Goal: Check status: Check status

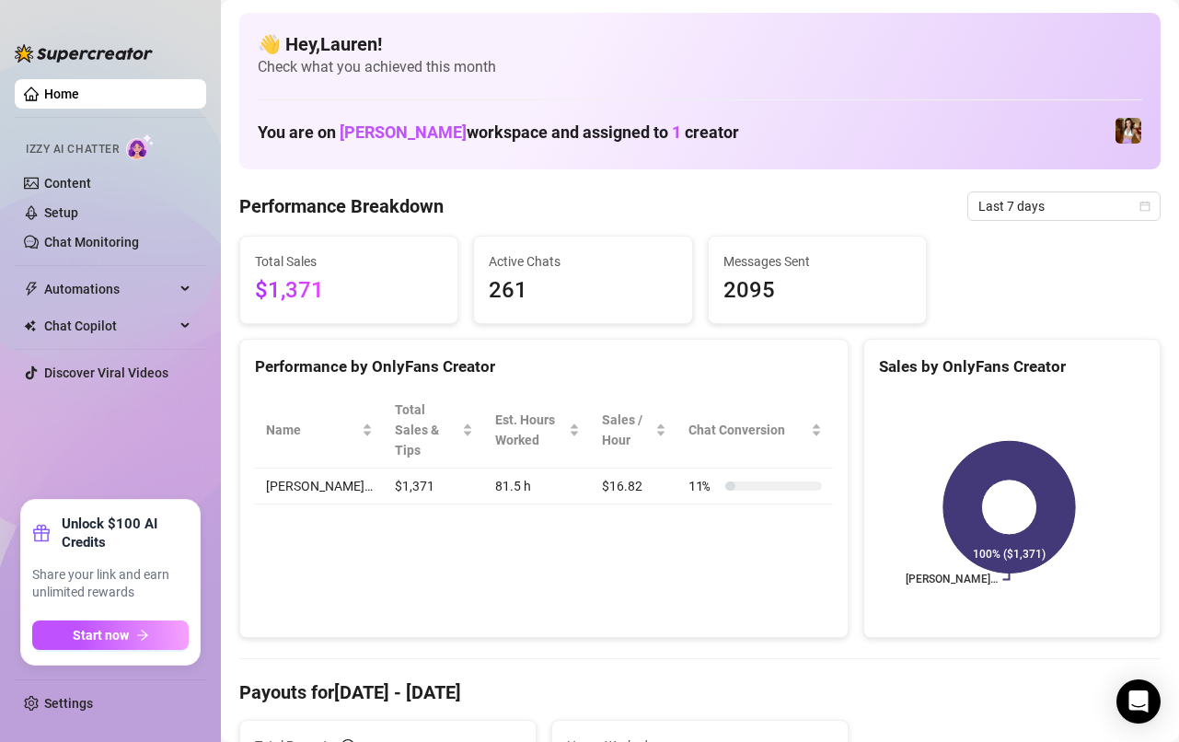
click at [1098, 201] on span "Last 7 days" at bounding box center [1063, 206] width 171 height 28
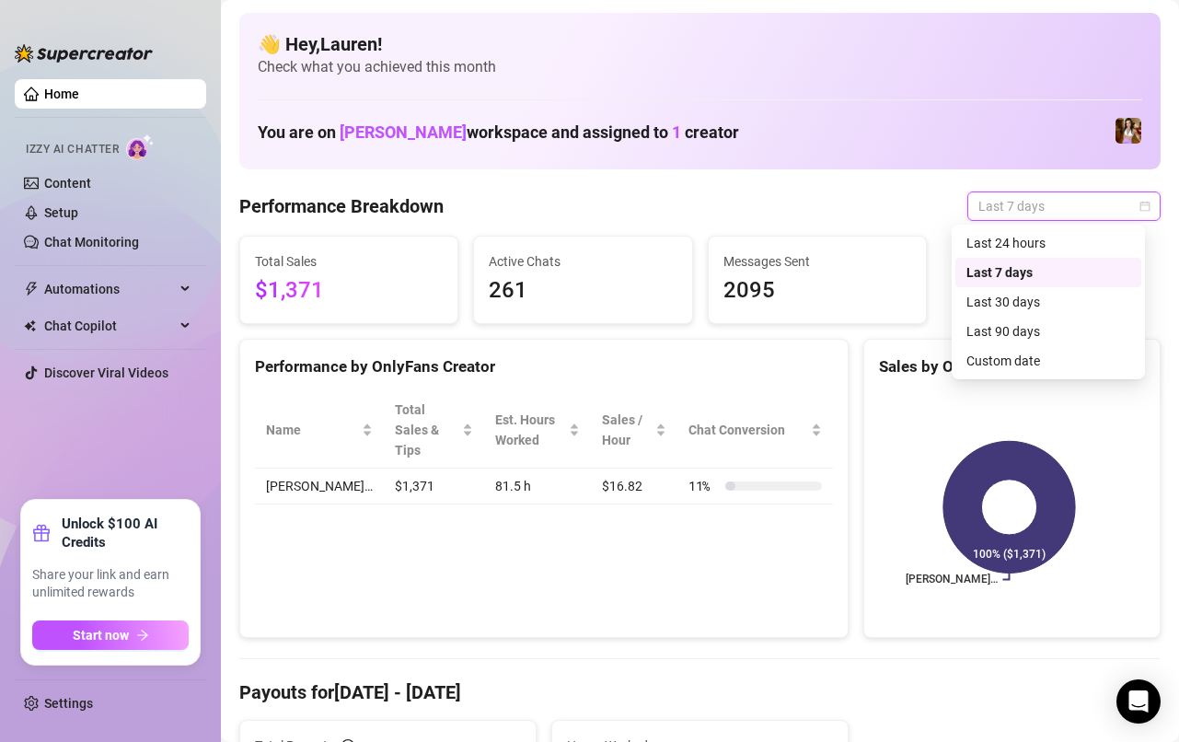
click at [1042, 355] on div "Custom date" at bounding box center [1048, 361] width 164 height 20
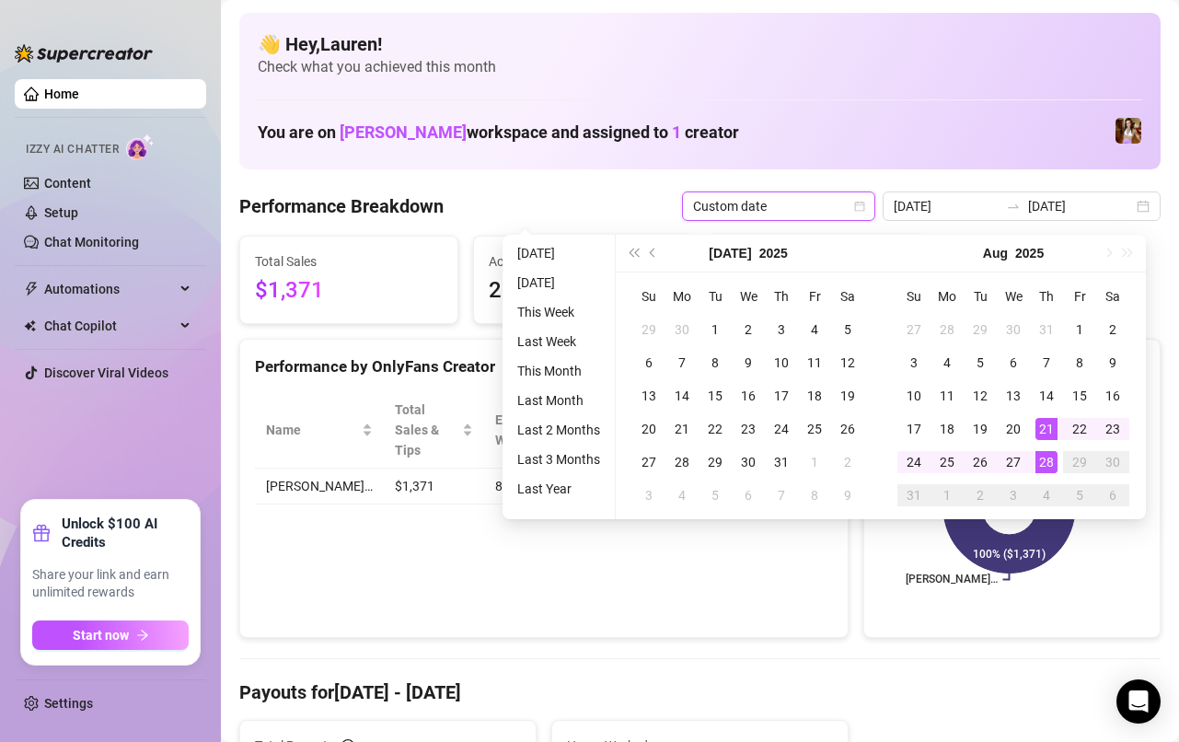
click at [1078, 431] on div "22" at bounding box center [1080, 429] width 22 height 22
type input "[DATE]"
click at [1047, 460] on div "28" at bounding box center [1047, 462] width 22 height 22
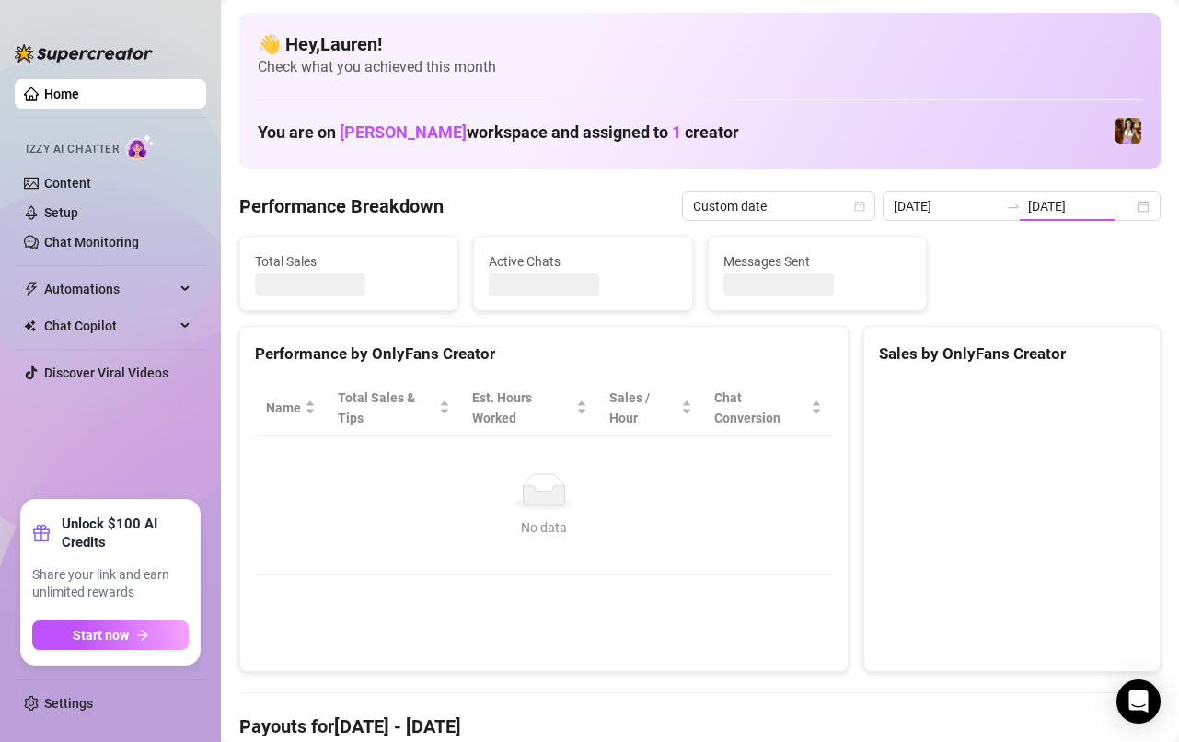
type input "[DATE]"
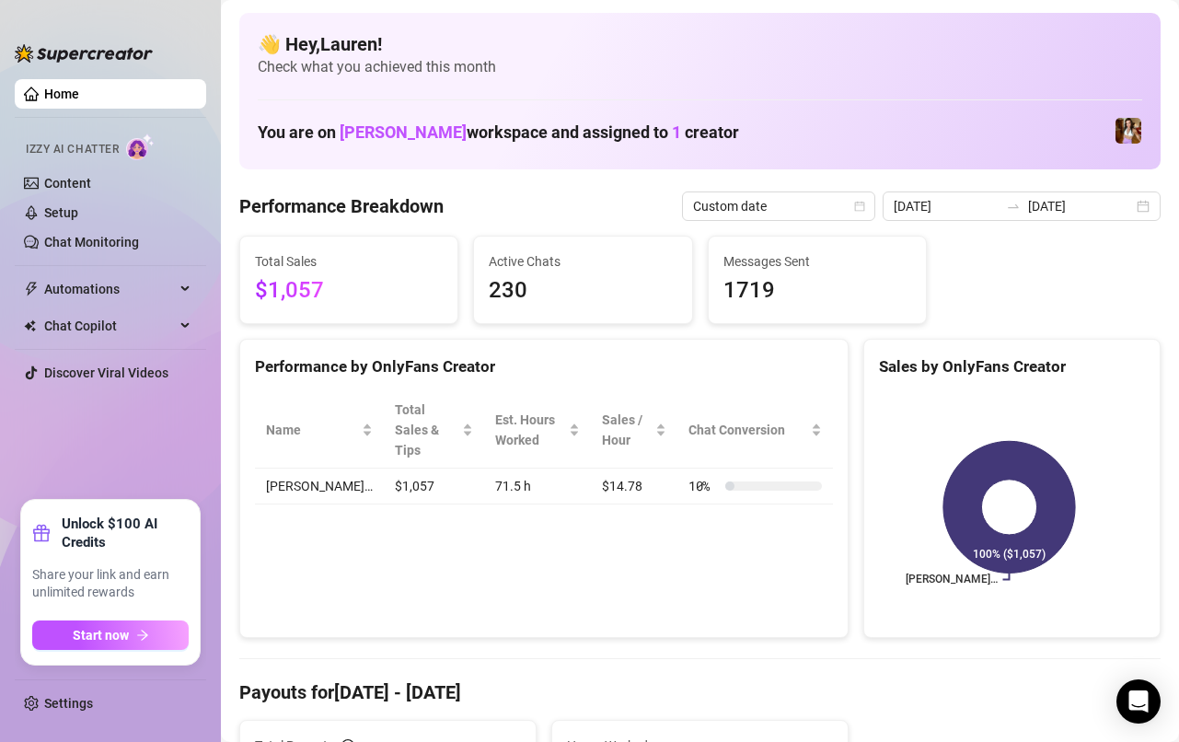
click at [1129, 214] on div "[DATE] [DATE]" at bounding box center [1022, 205] width 278 height 29
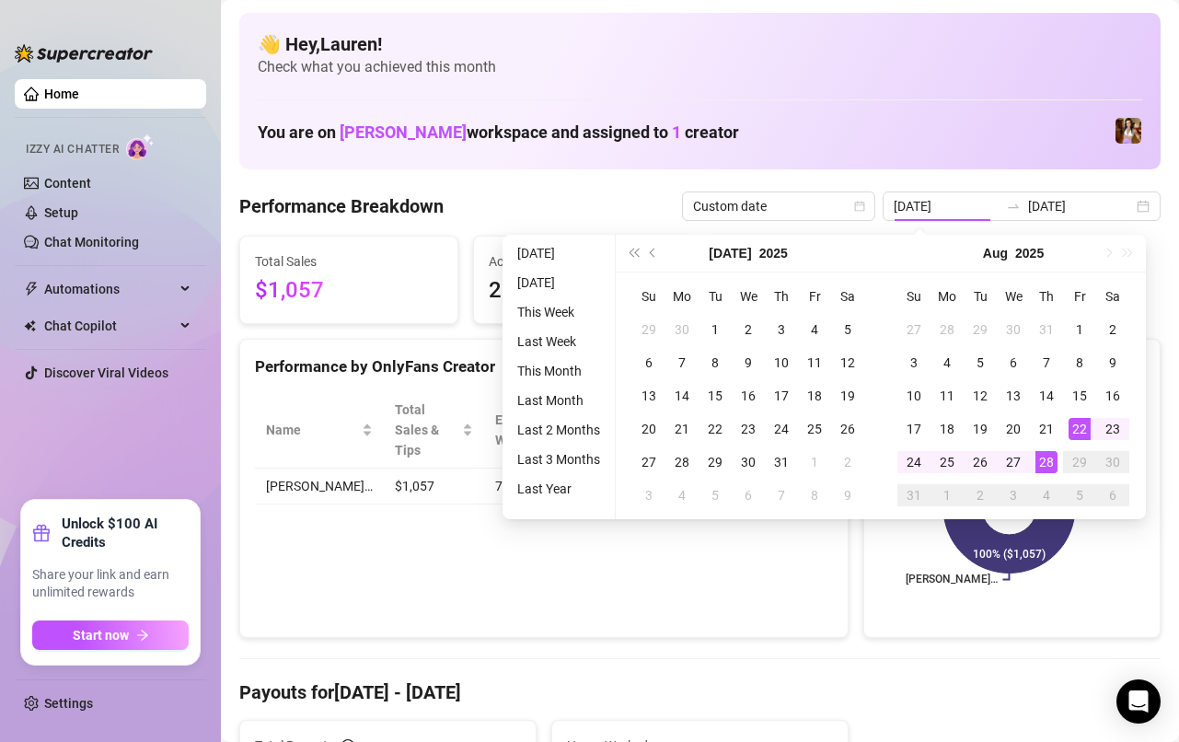
click at [1045, 455] on div "28" at bounding box center [1047, 462] width 22 height 22
click at [1013, 466] on div "27" at bounding box center [1013, 462] width 22 height 22
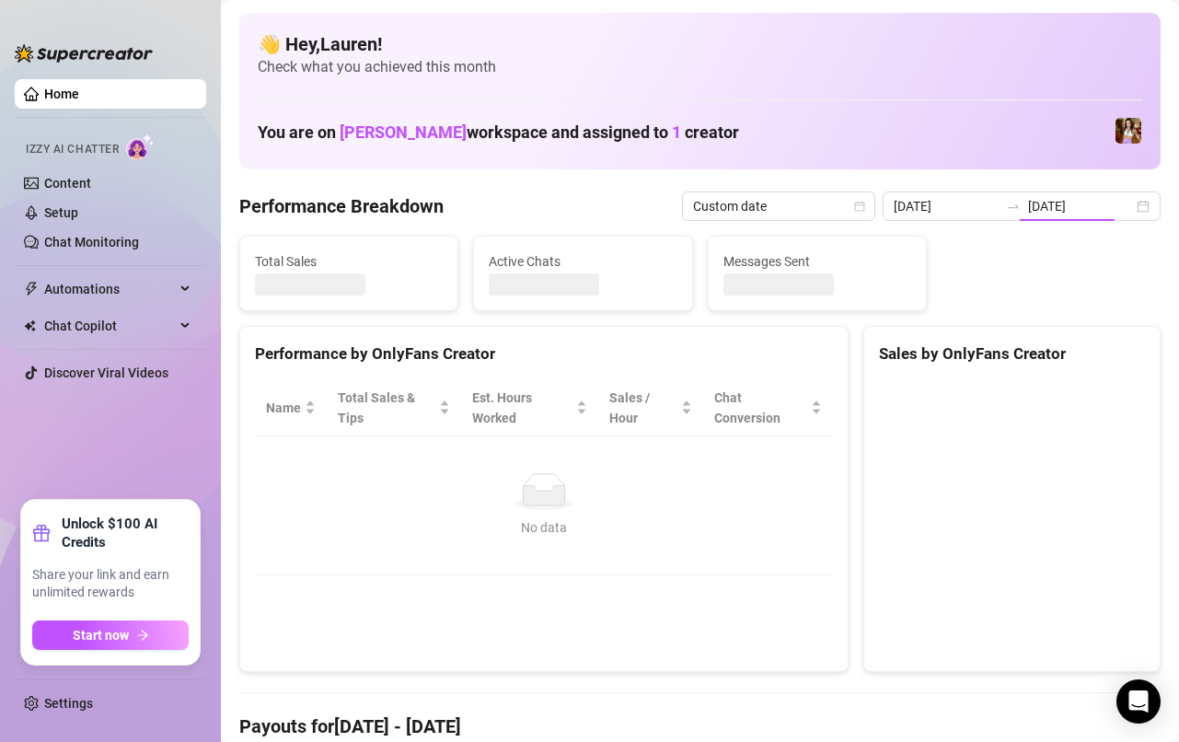
type input "[DATE]"
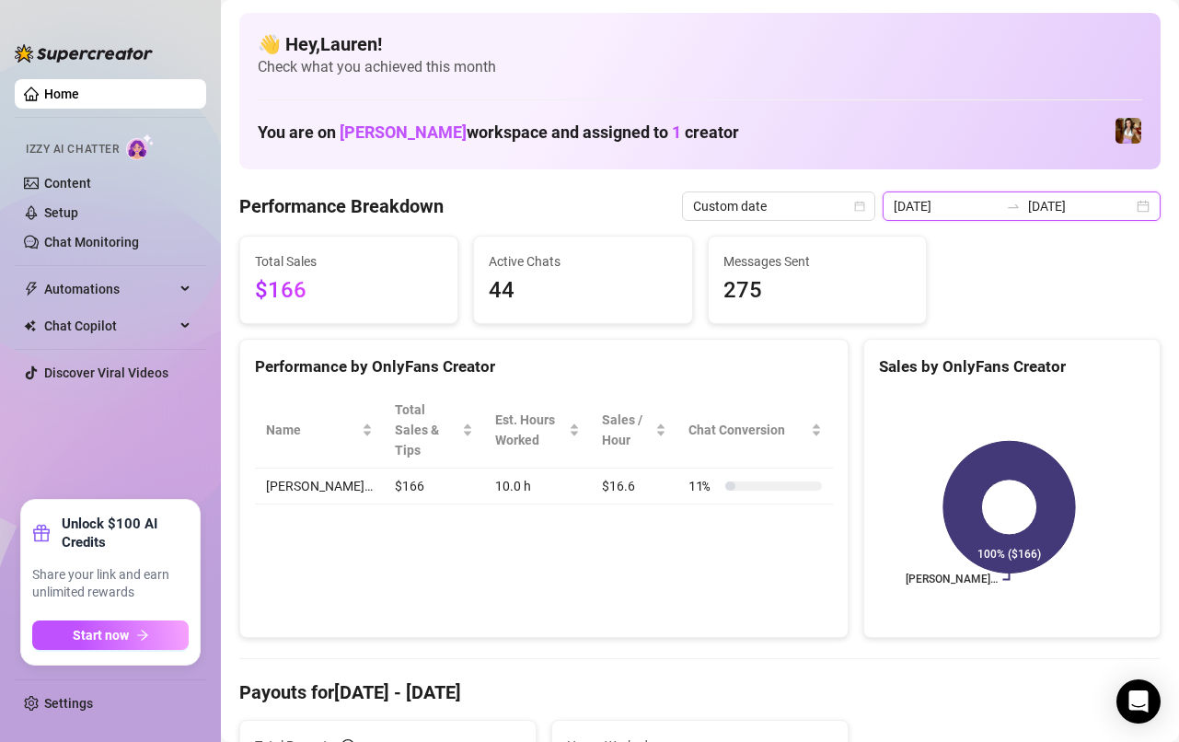
click at [1115, 214] on input "[DATE]" at bounding box center [1080, 206] width 105 height 20
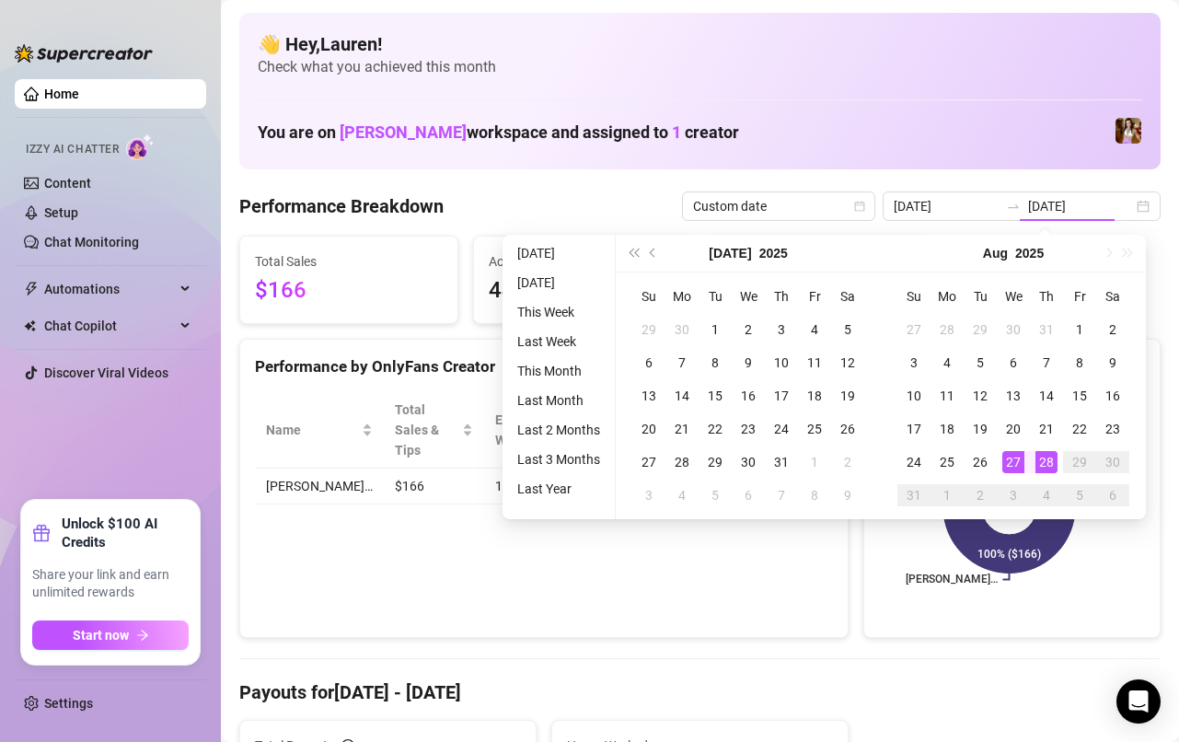
click at [1012, 468] on div "27" at bounding box center [1013, 462] width 22 height 22
click at [1012, 463] on div "27" at bounding box center [1013, 462] width 22 height 22
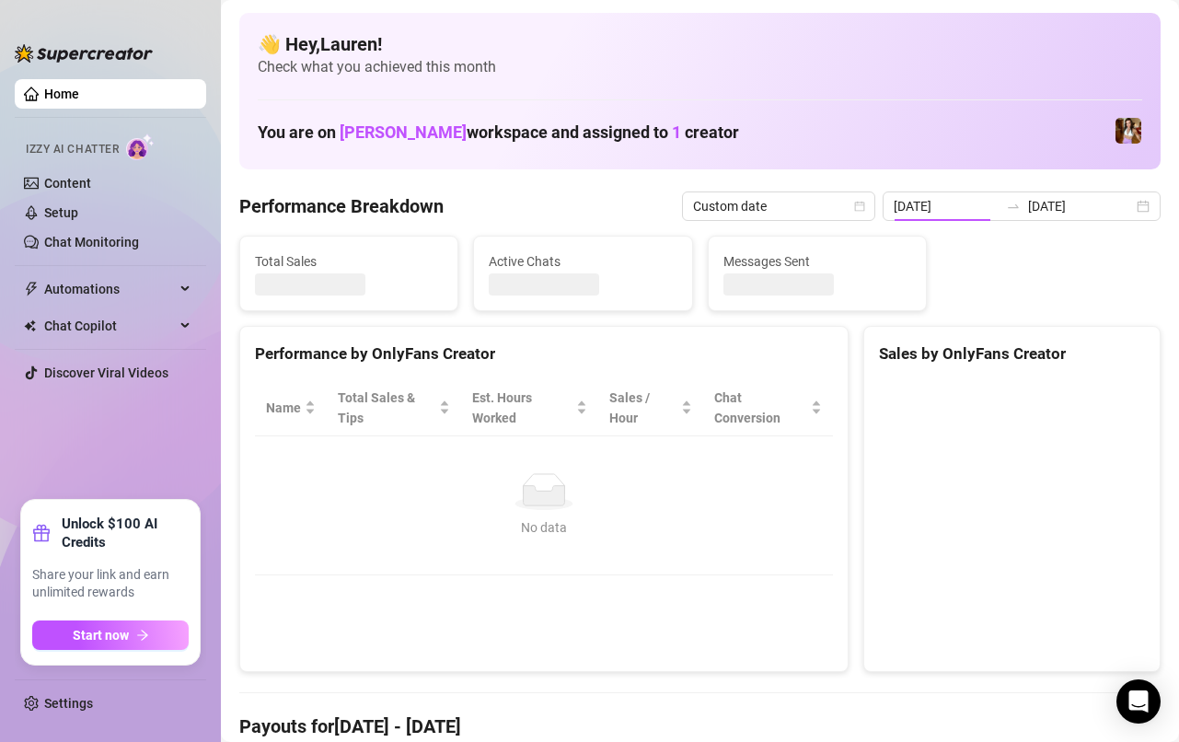
type input "[DATE]"
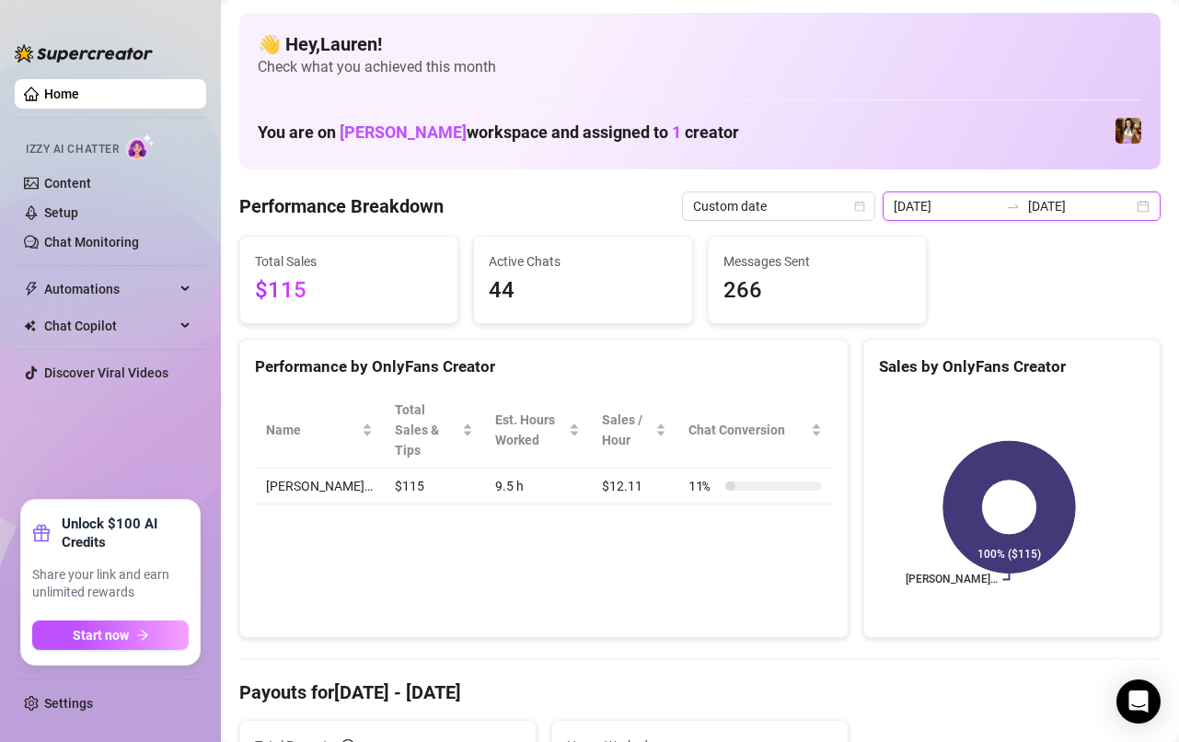
click at [1113, 209] on input "[DATE]" at bounding box center [1080, 206] width 105 height 20
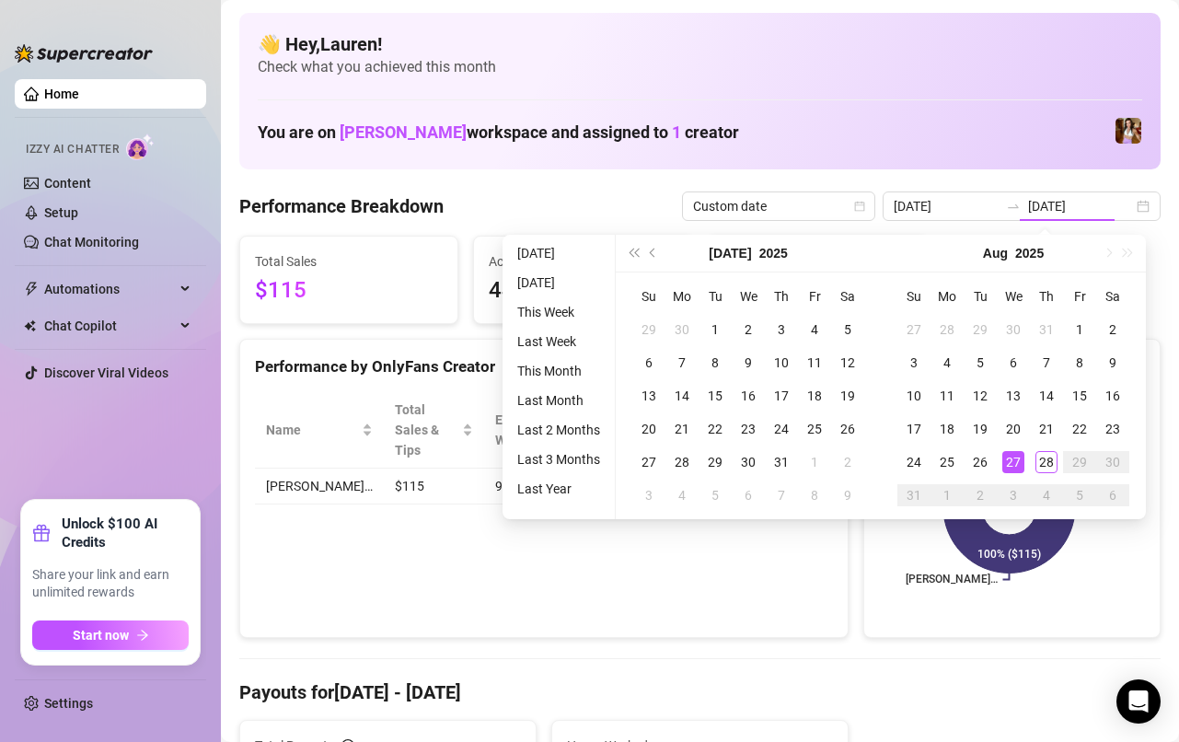
click at [1051, 466] on div "28" at bounding box center [1047, 462] width 22 height 22
type input "[DATE]"
click at [1050, 467] on div "28" at bounding box center [1047, 462] width 22 height 22
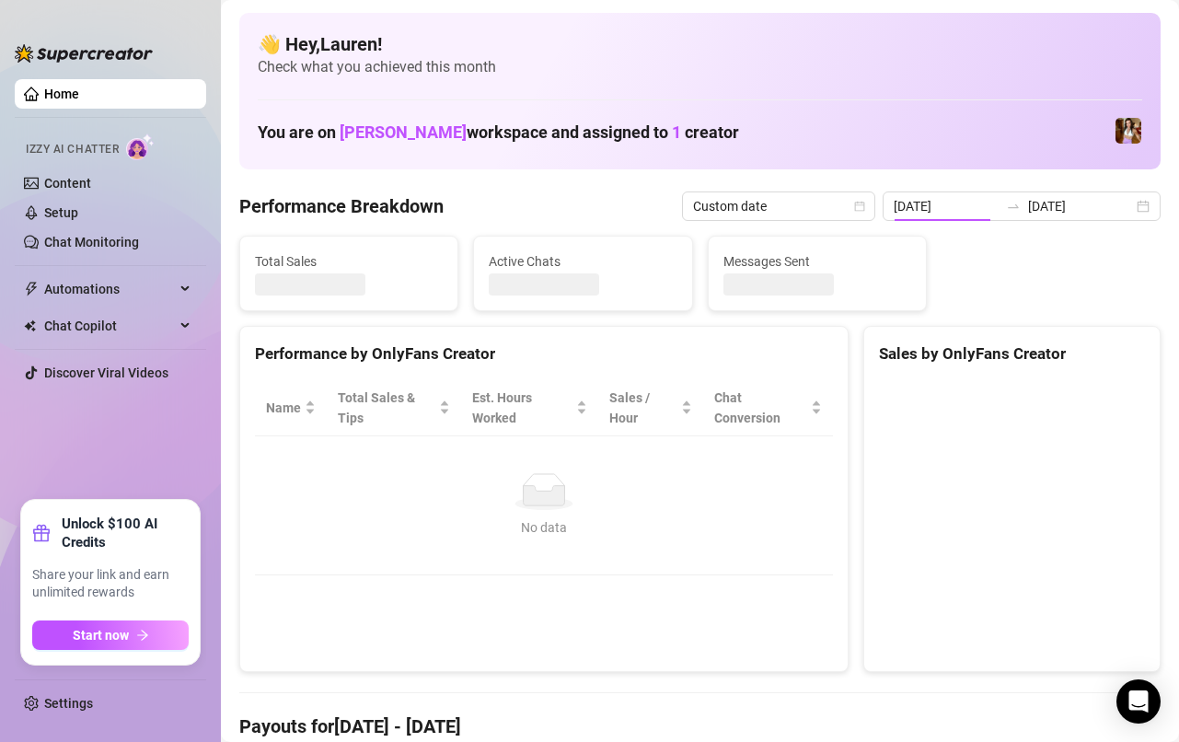
type input "[DATE]"
